Goal: Book appointment/travel/reservation

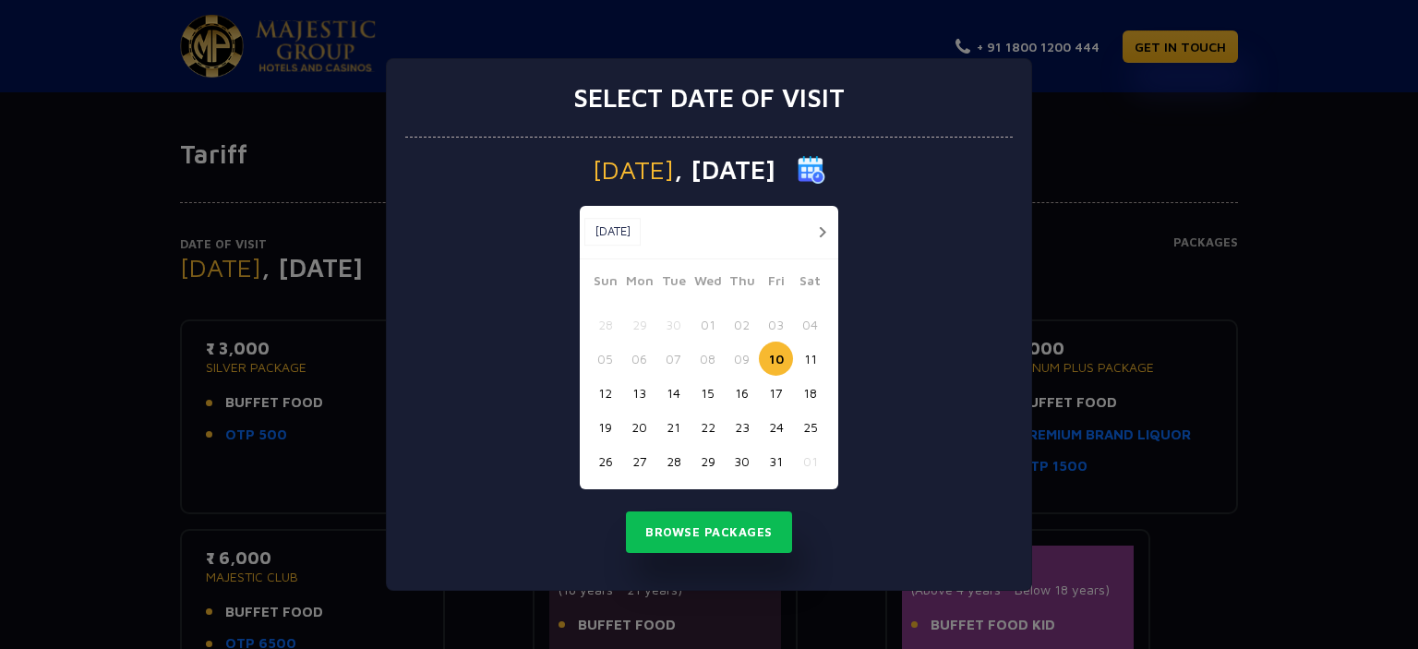
click at [822, 224] on button "button" at bounding box center [822, 232] width 23 height 23
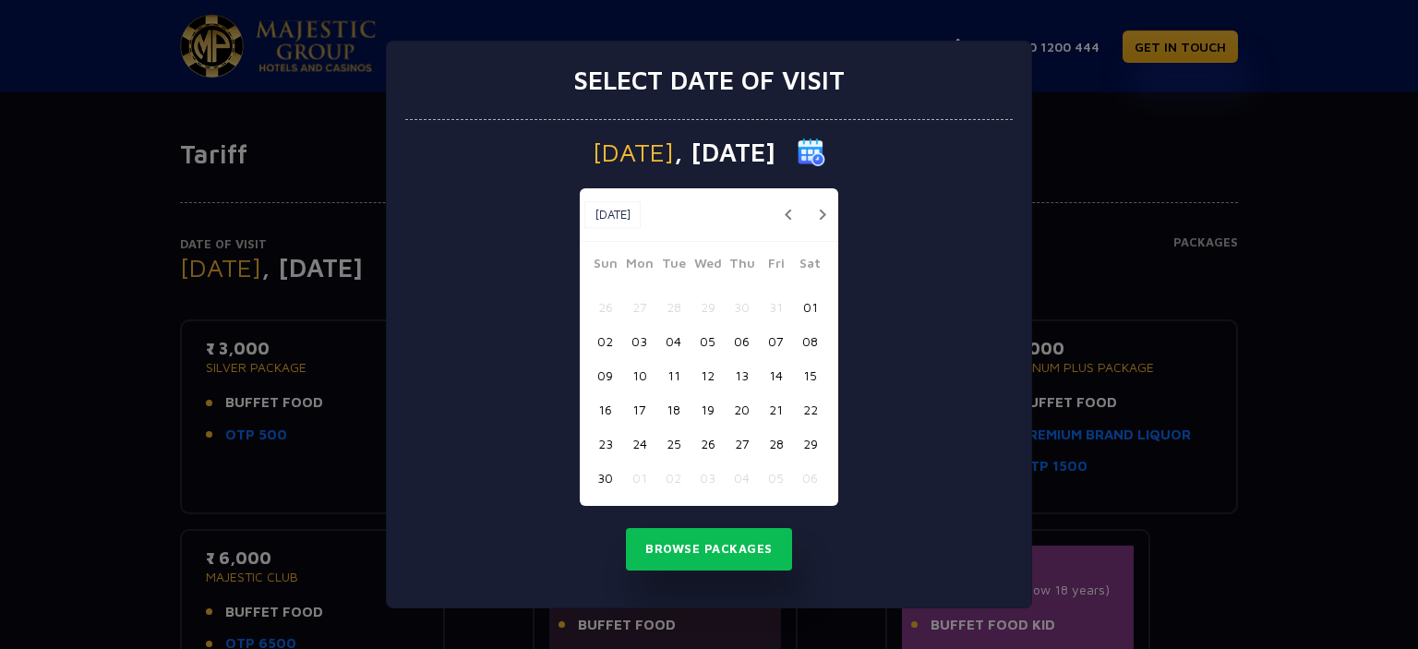
click at [704, 409] on button "19" at bounding box center [708, 409] width 34 height 34
click at [718, 549] on button "Browse Packages" at bounding box center [709, 549] width 166 height 42
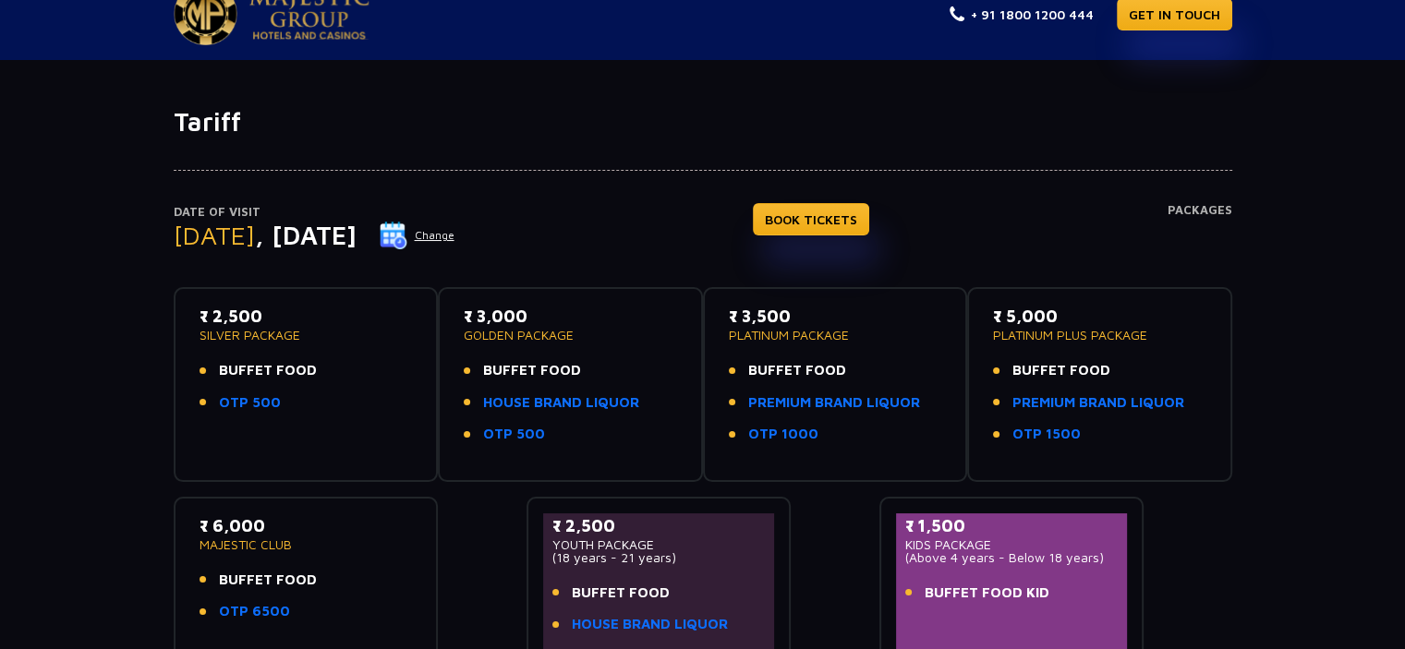
scroll to position [37, 0]
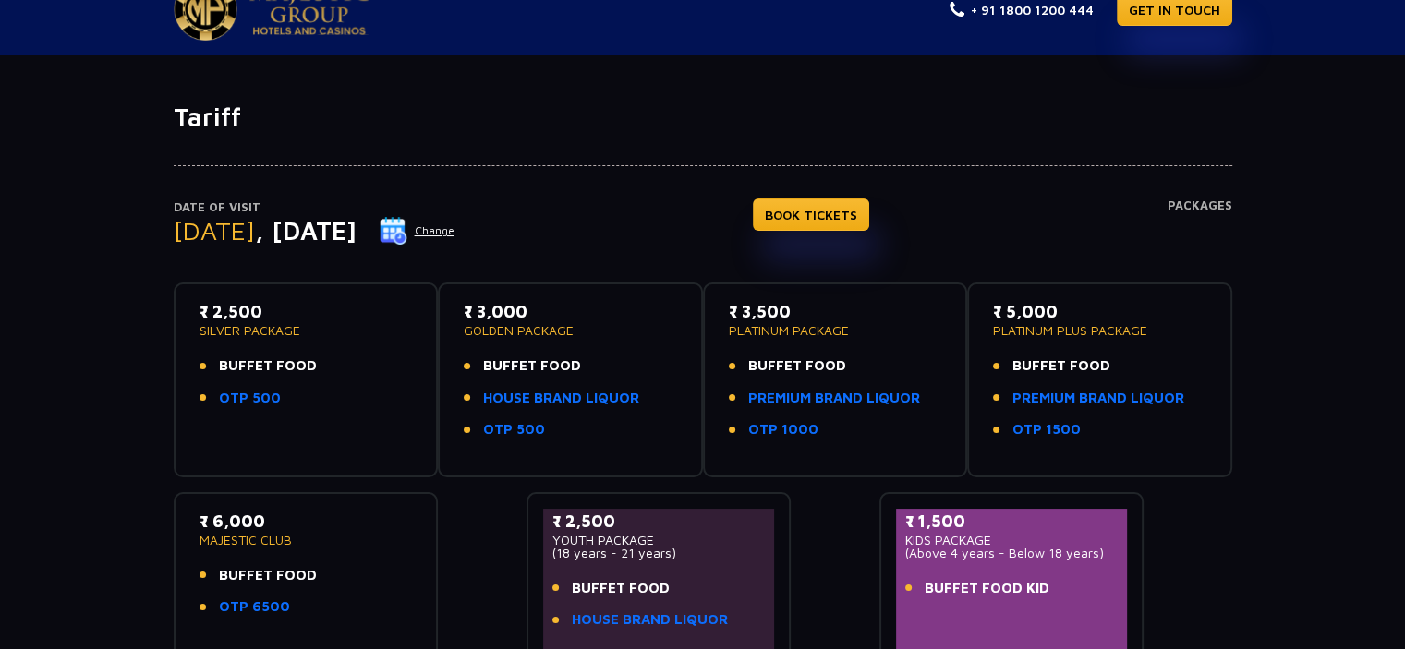
click at [455, 225] on button "Change" at bounding box center [417, 231] width 77 height 30
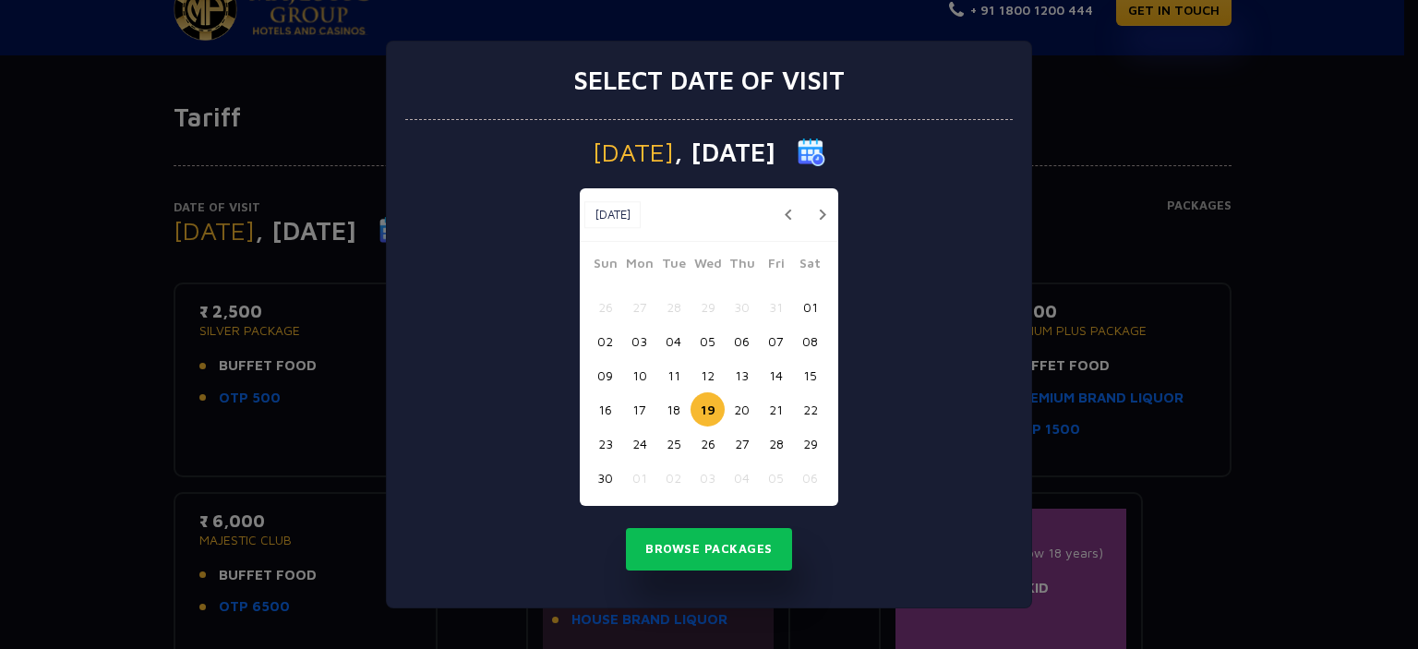
click at [676, 416] on button "18" at bounding box center [674, 409] width 34 height 34
click at [690, 547] on button "Browse Packages" at bounding box center [709, 549] width 166 height 42
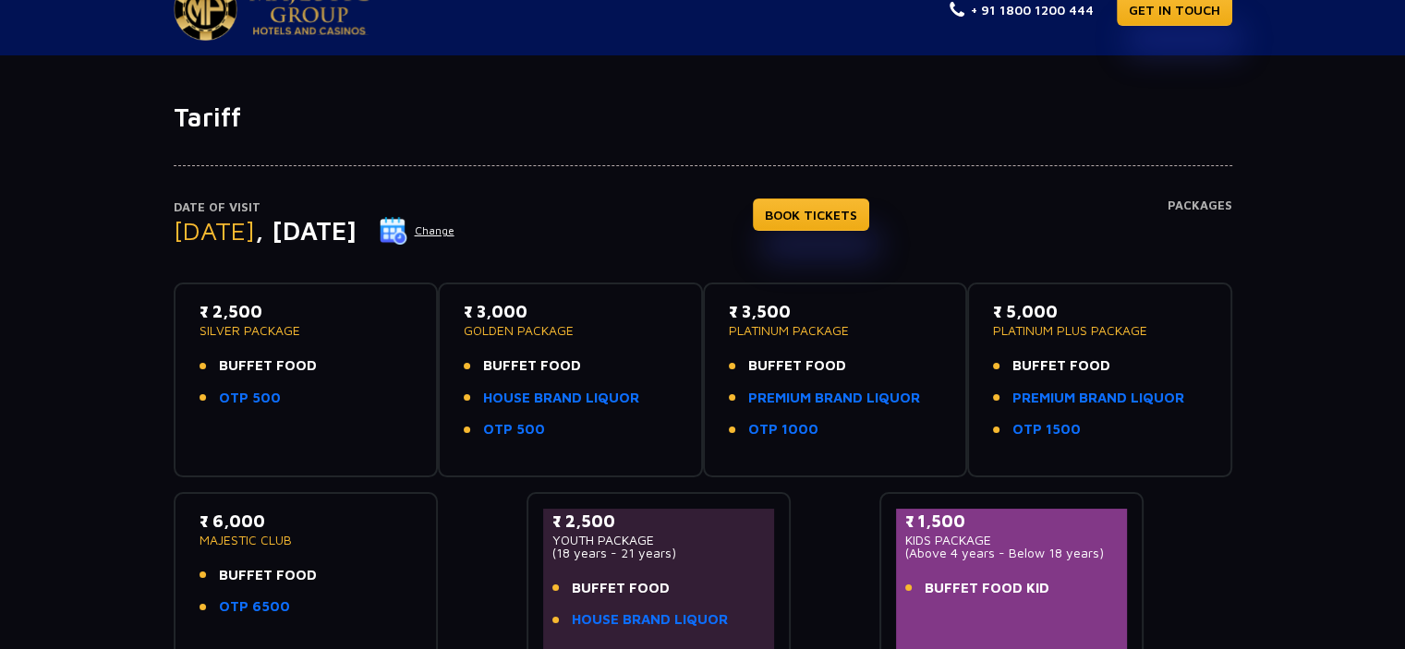
click at [455, 227] on button "Change" at bounding box center [417, 231] width 77 height 30
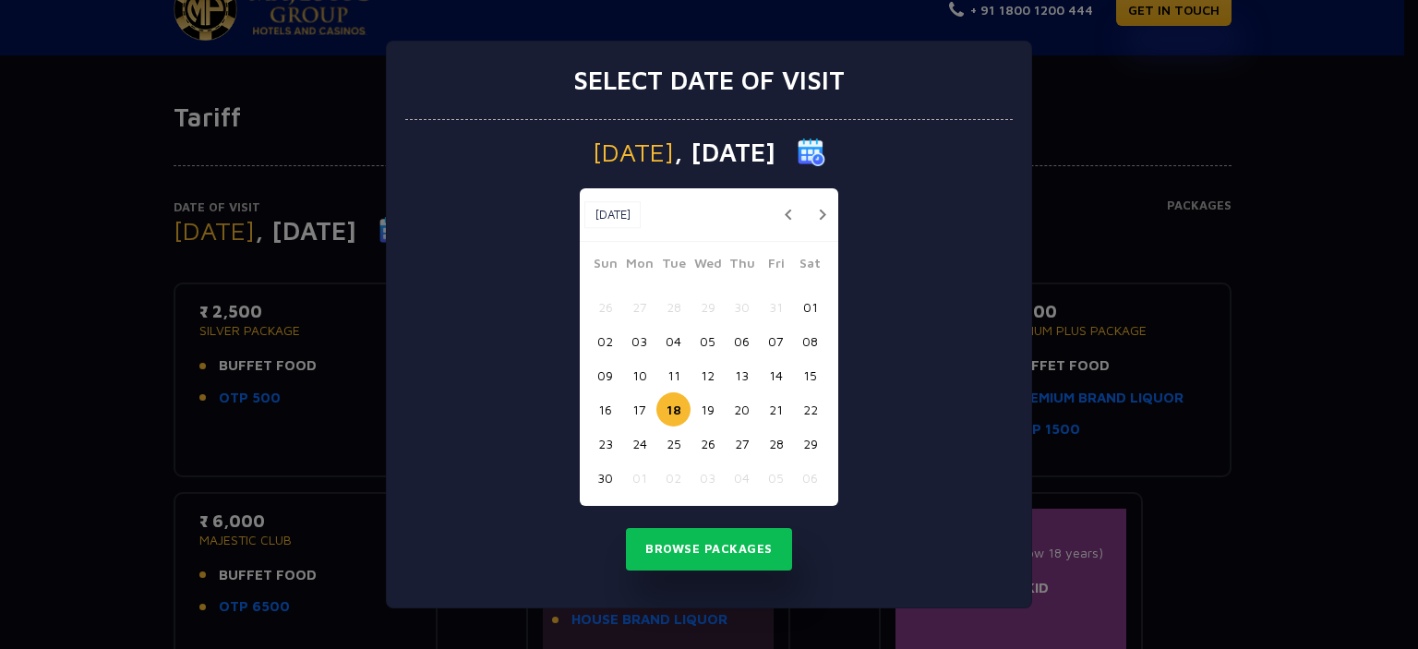
click at [791, 213] on button "button" at bounding box center [788, 214] width 23 height 23
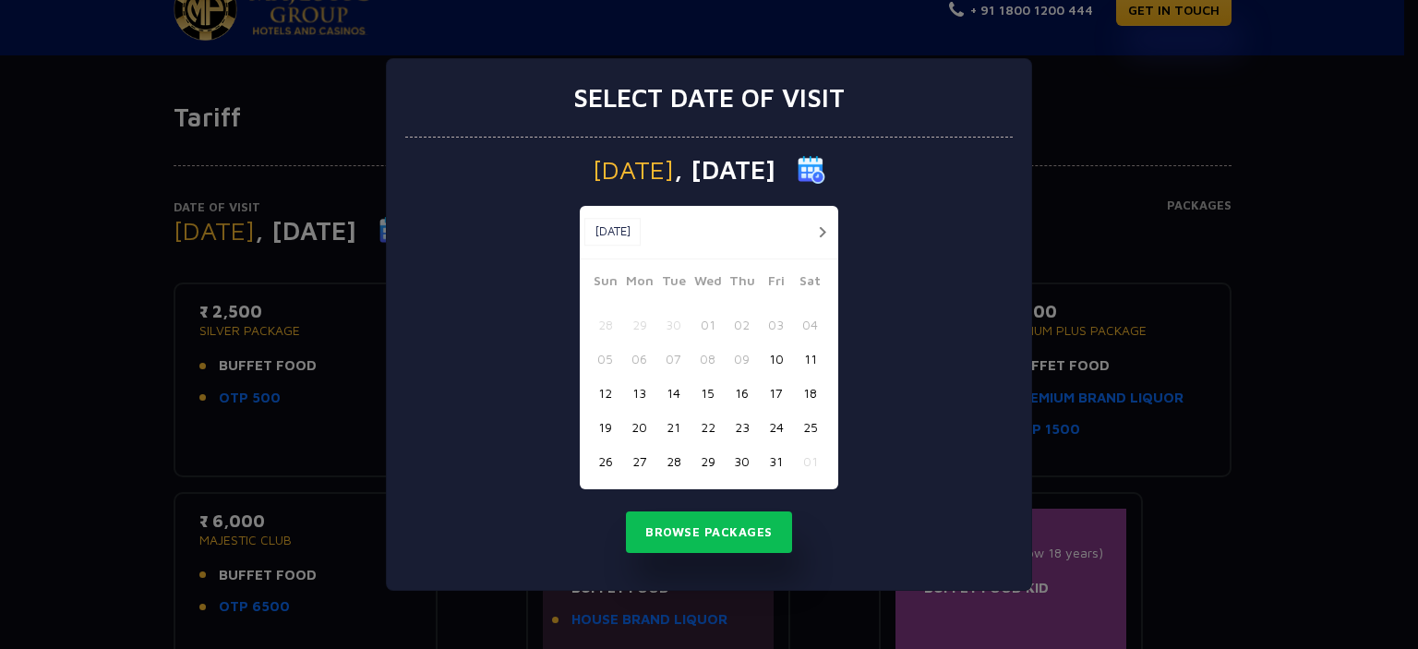
click at [638, 397] on button "13" at bounding box center [639, 393] width 34 height 34
click at [694, 535] on button "Browse Packages" at bounding box center [709, 533] width 166 height 42
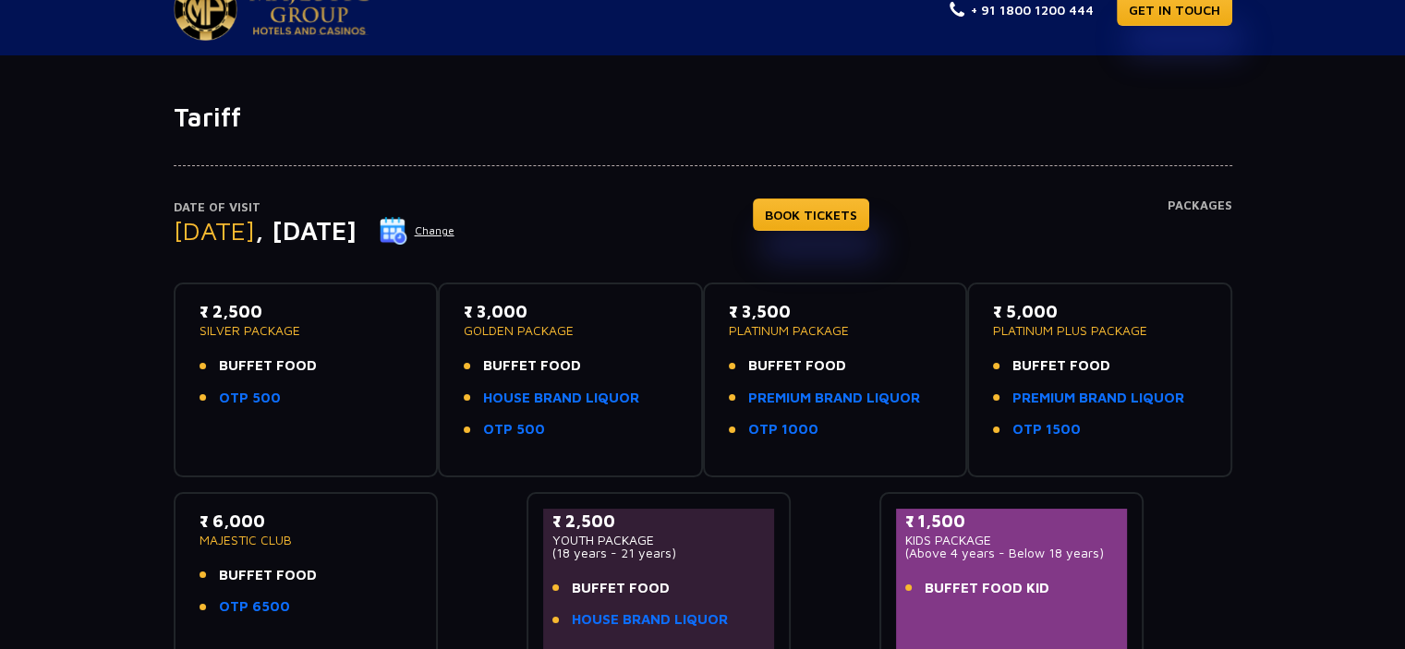
scroll to position [0, 0]
